Goal: Complete application form

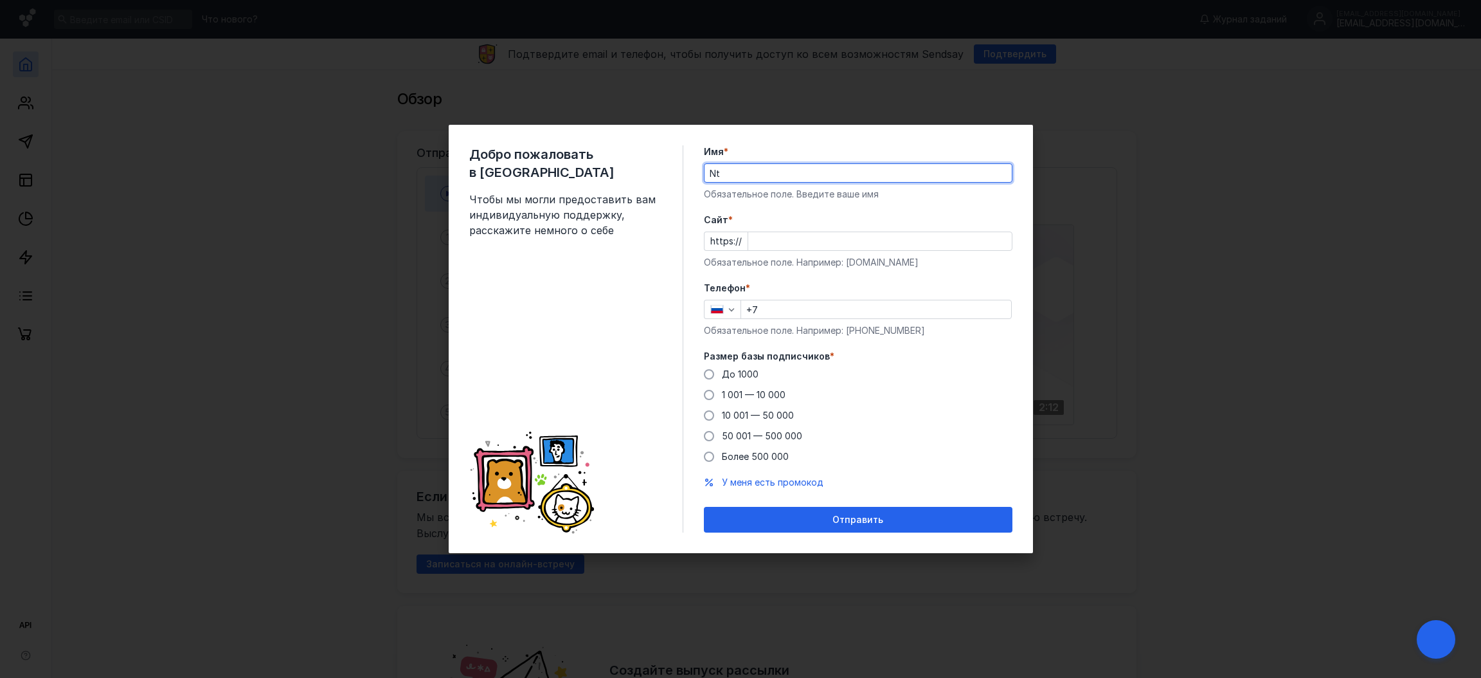
type input "N"
type input "Test"
click at [772, 233] on input "Cайт *" at bounding box center [880, 241] width 264 height 18
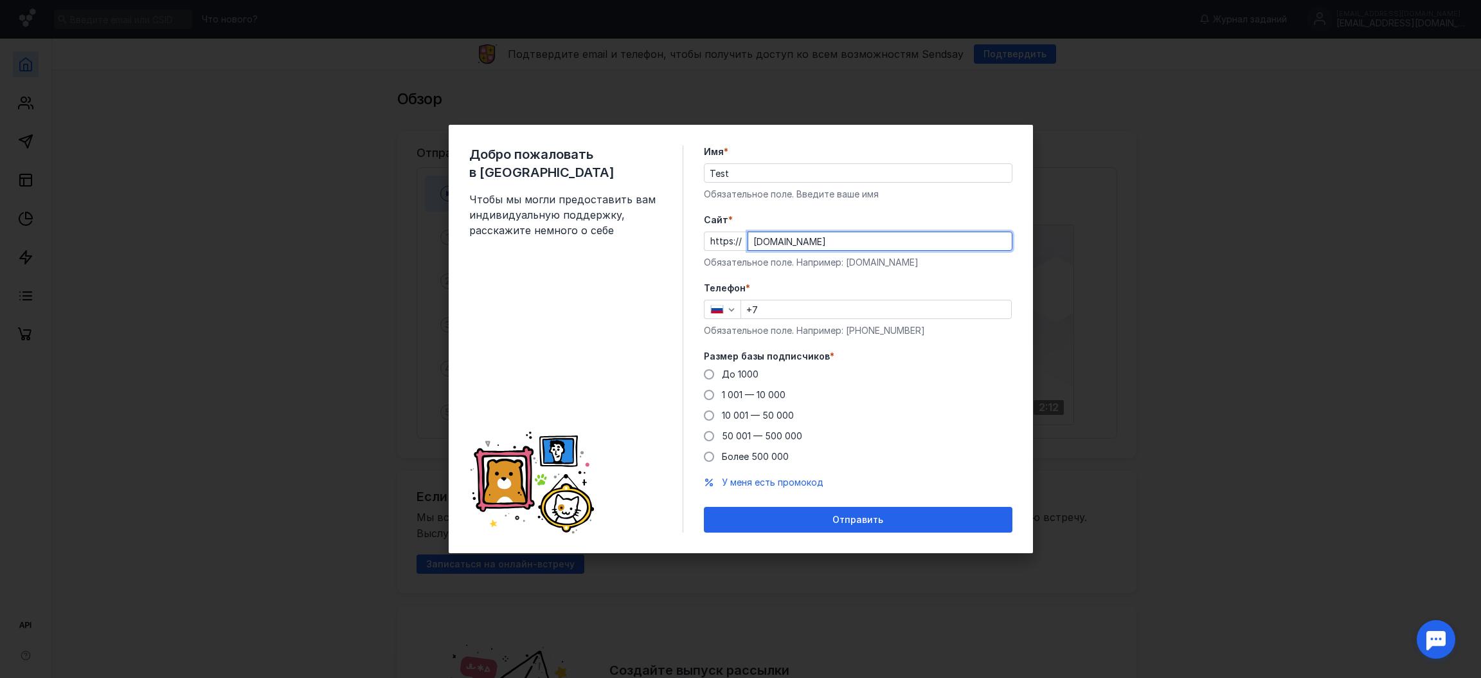
type input "[DOMAIN_NAME]"
click at [780, 310] on input "+7" at bounding box center [876, 309] width 270 height 18
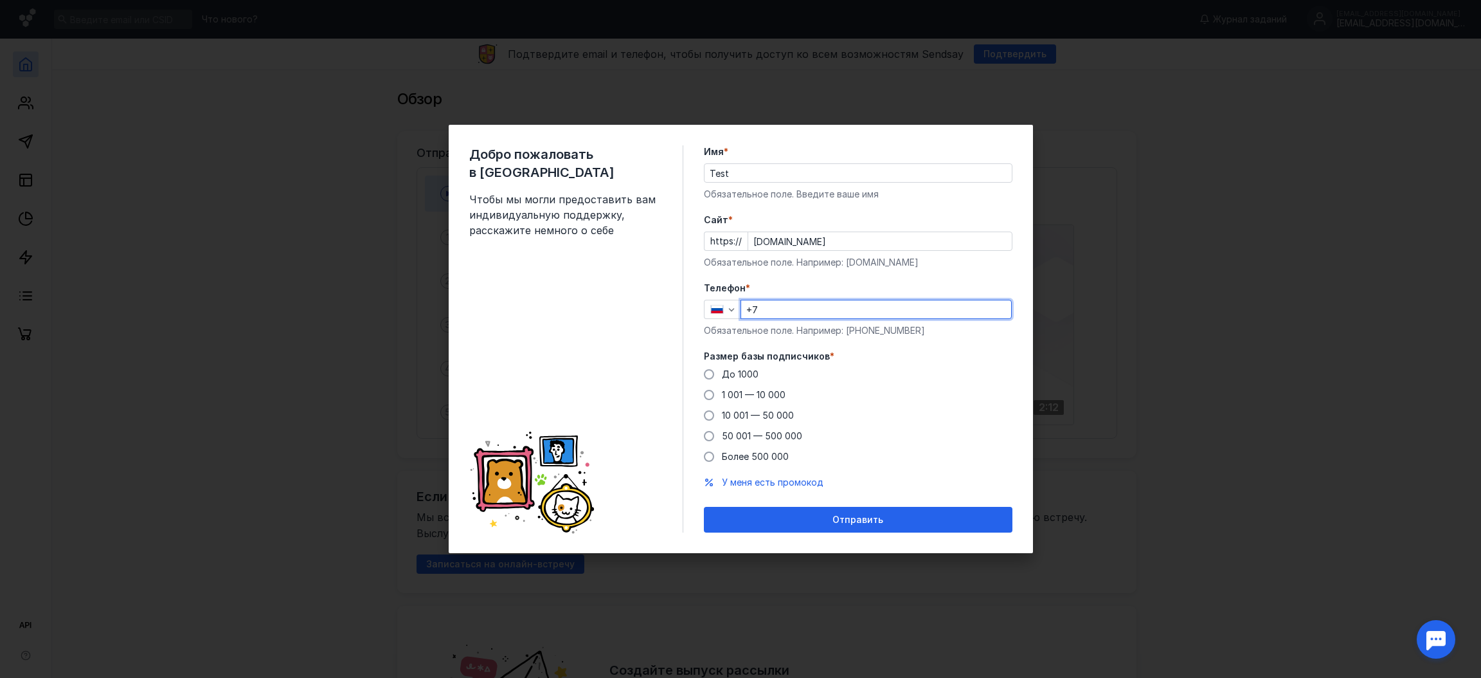
type input "[PHONE_NUMBER]"
click at [704, 372] on span at bounding box center [709, 374] width 10 height 10
click at [0, 0] on input "До 1000" at bounding box center [0, 0] width 0 height 0
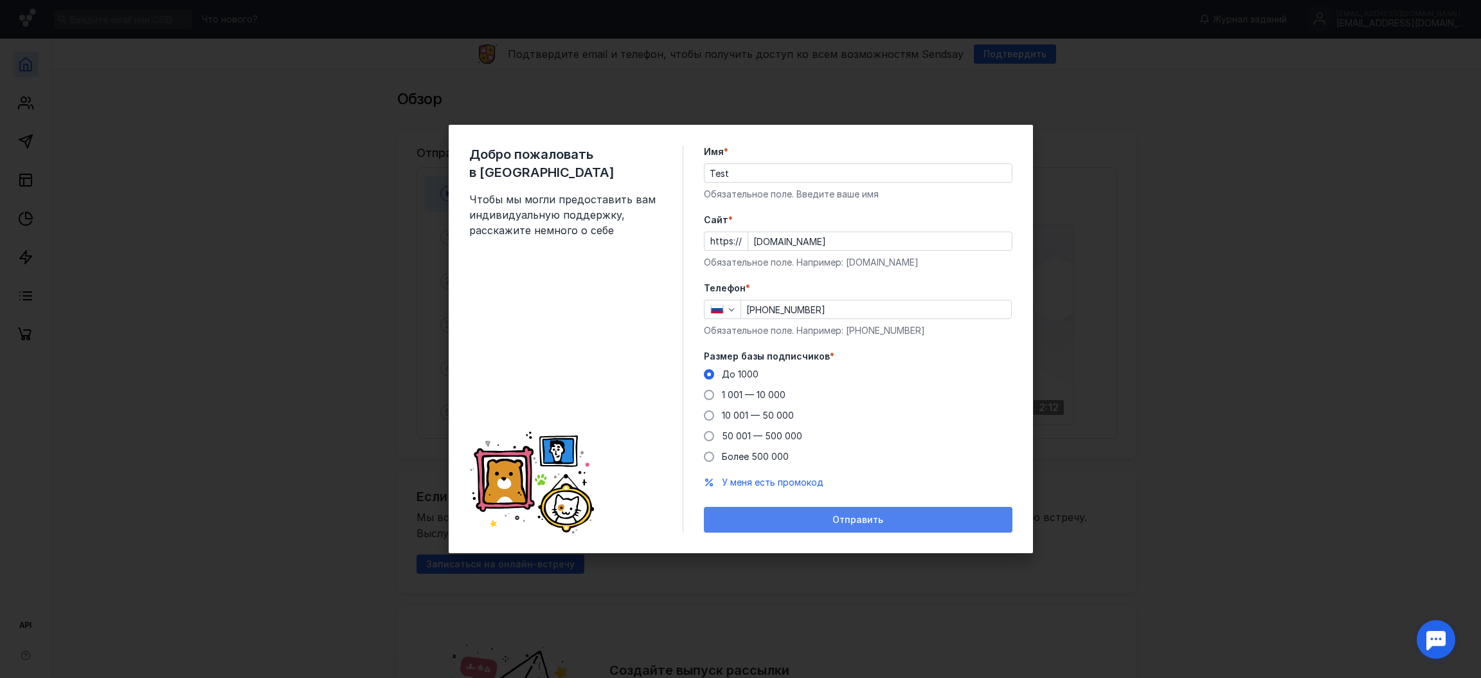
click at [866, 519] on span "Отправить" at bounding box center [857, 519] width 51 height 11
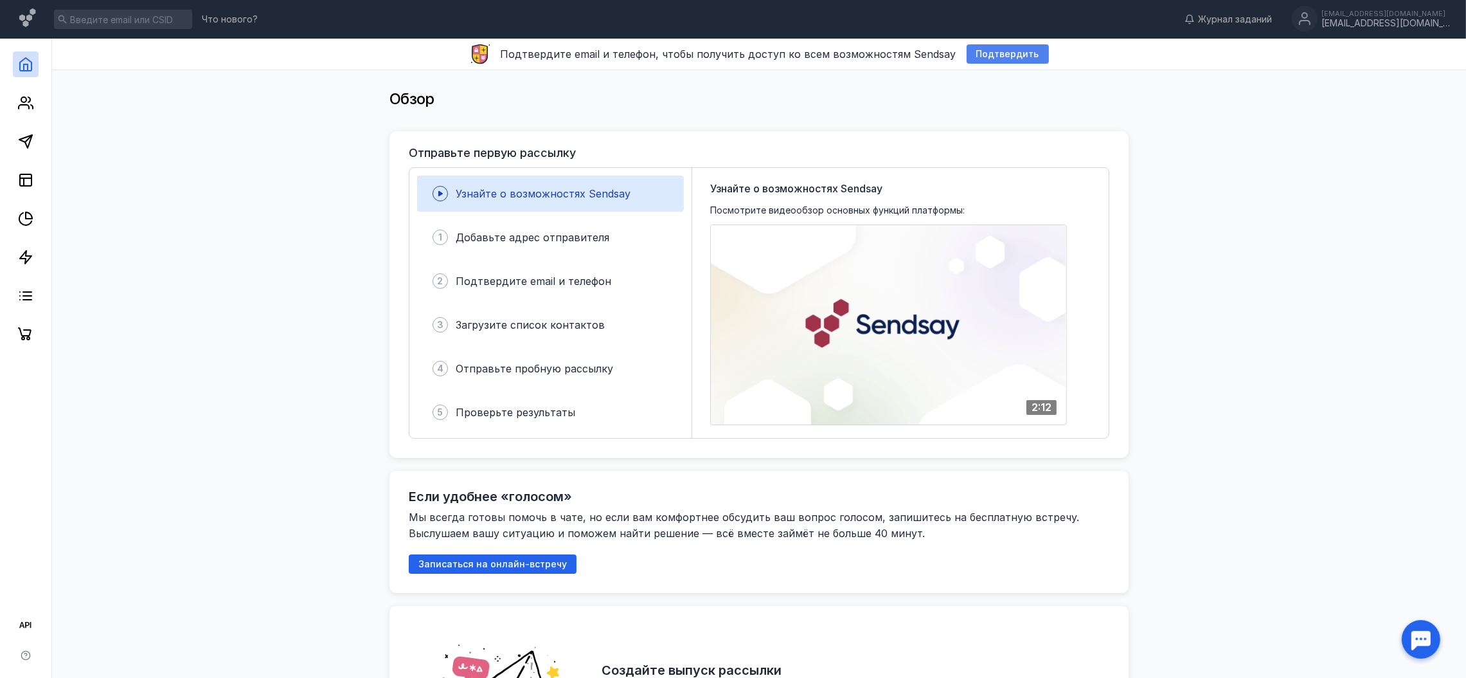
click at [982, 57] on span "Подтвердить" at bounding box center [1007, 54] width 63 height 11
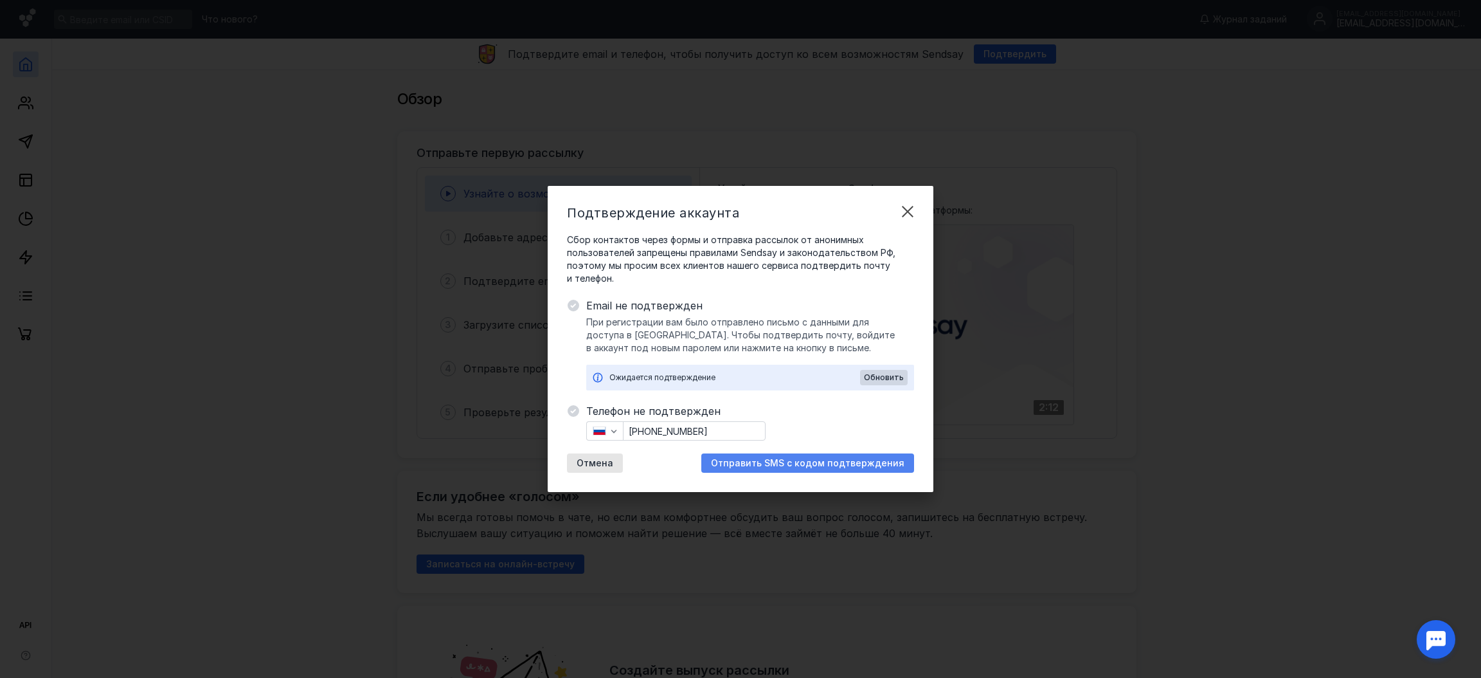
click at [845, 465] on span "Отправить SMS с кодом подтверждения" at bounding box center [807, 463] width 193 height 11
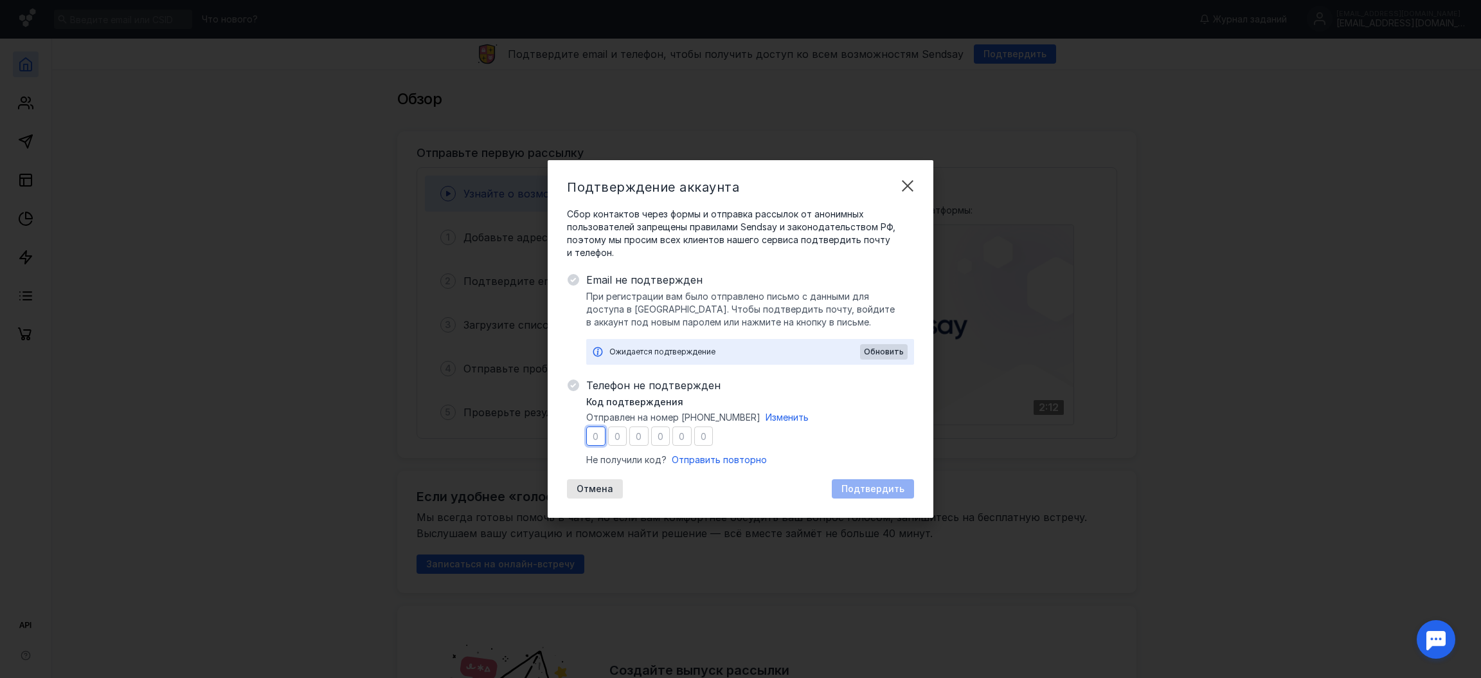
type input "7"
type input "5"
type input "0"
type input "6"
type input "0"
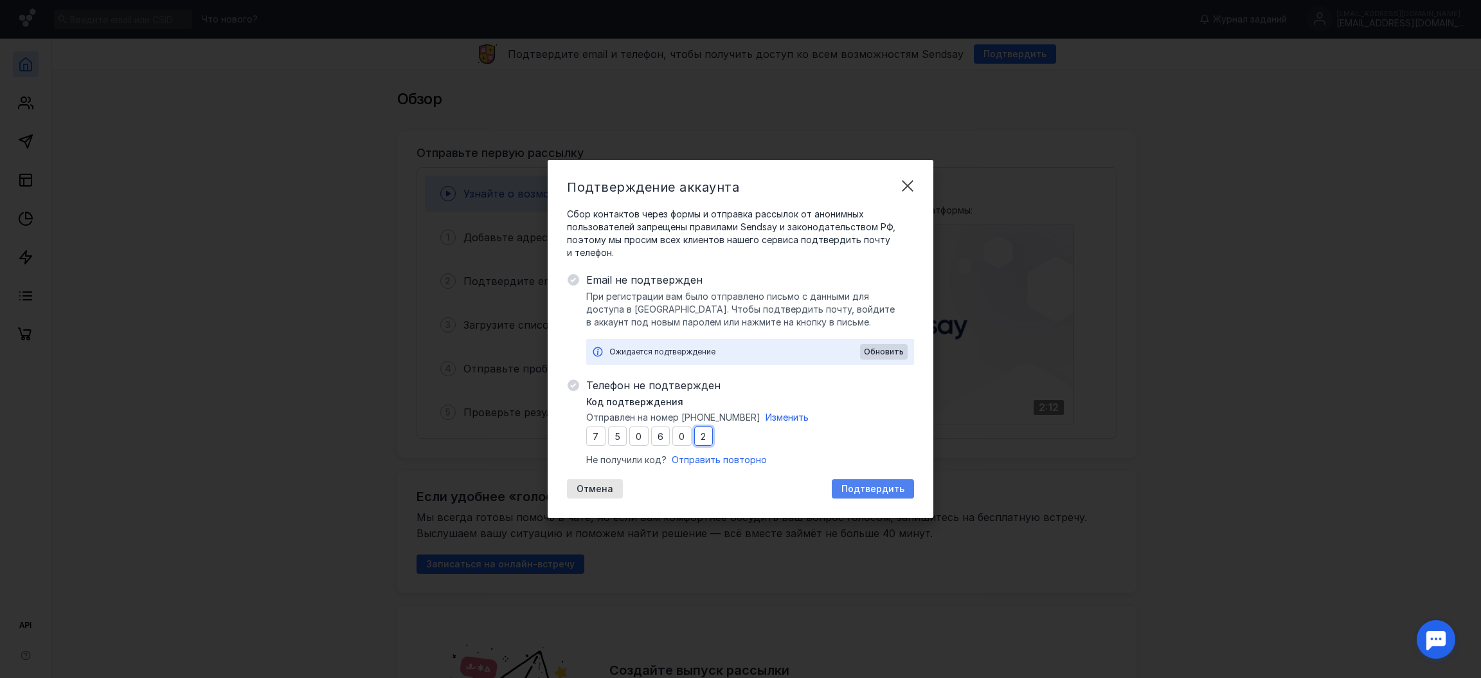
type input "2"
click at [863, 480] on div "Подтвердить" at bounding box center [873, 488] width 82 height 19
